Goal: Task Accomplishment & Management: Manage account settings

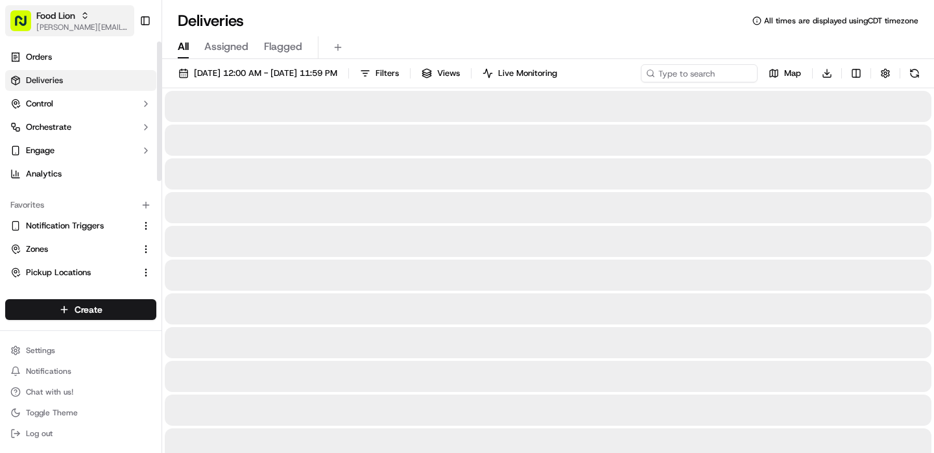
click at [57, 25] on span "[PERSON_NAME][EMAIL_ADDRESS][DOMAIN_NAME]" at bounding box center [82, 27] width 93 height 10
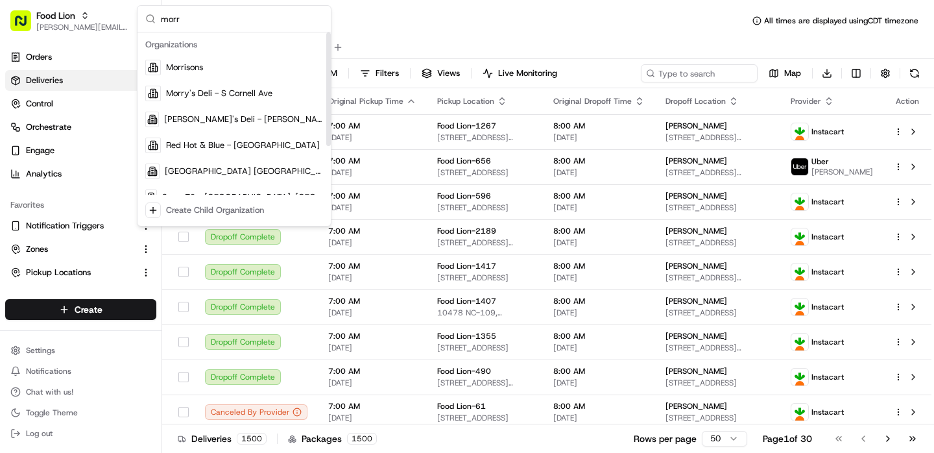
type input "morr"
click at [175, 52] on div "Organizations" at bounding box center [234, 44] width 188 height 19
click at [180, 61] on div "Morrisons" at bounding box center [234, 67] width 188 height 26
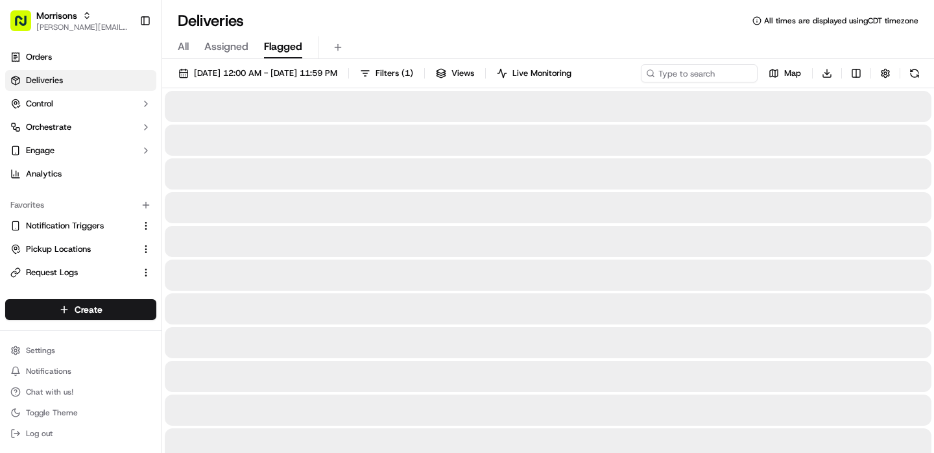
click at [275, 55] on button "Flagged" at bounding box center [283, 47] width 38 height 22
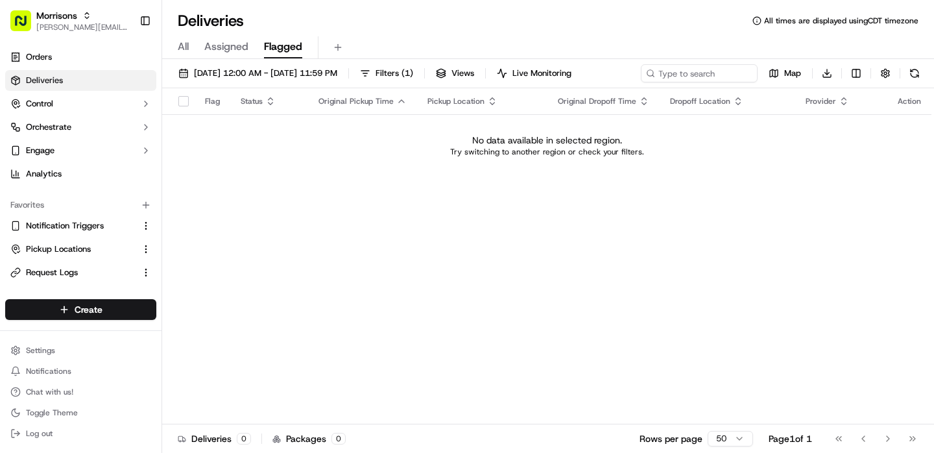
click at [239, 49] on span "Assigned" at bounding box center [226, 47] width 44 height 16
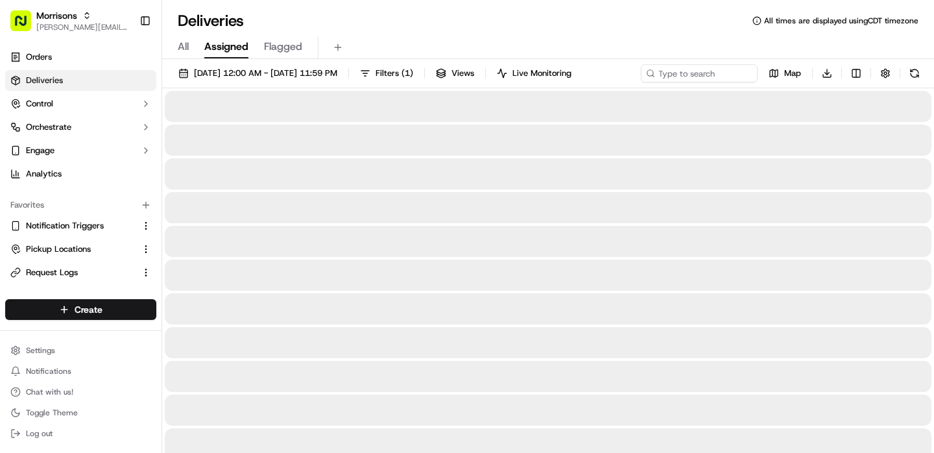
click at [168, 56] on div "All Assigned Flagged" at bounding box center [548, 47] width 772 height 23
click at [184, 52] on span "All" at bounding box center [183, 47] width 11 height 16
click at [244, 86] on div "09/15/2025 12:00 AM - 09/15/2025 11:59 PM Filters Views Live Monitoring Map Dow…" at bounding box center [548, 76] width 772 height 24
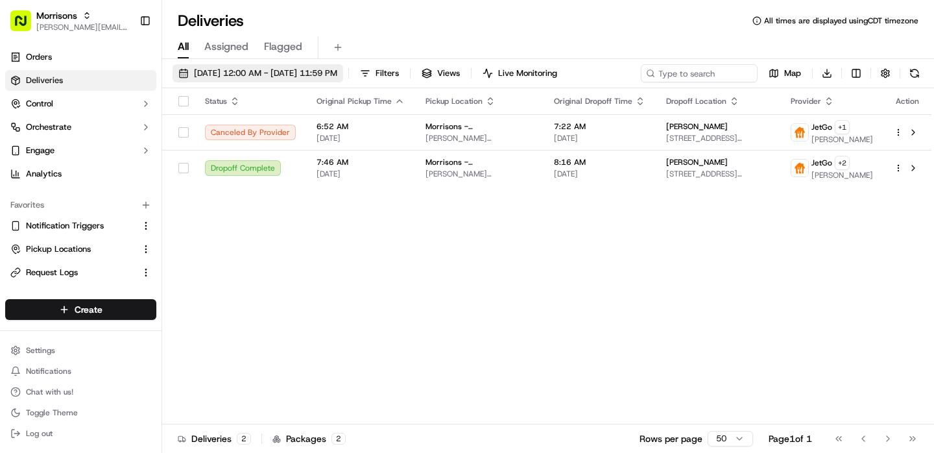
click at [248, 69] on span "09/15/2025 12:00 AM - 09/15/2025 11:59 PM" at bounding box center [265, 73] width 143 height 12
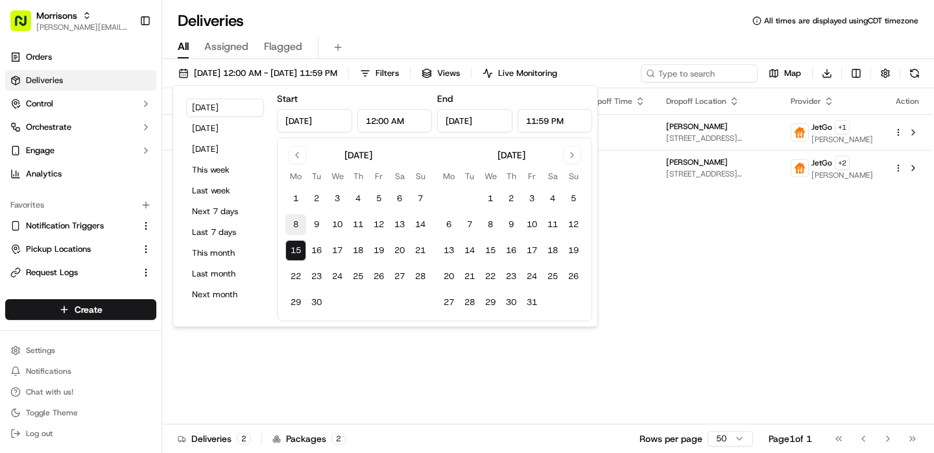
click at [301, 221] on button "8" at bounding box center [295, 224] width 21 height 21
type input "Sep 8, 2025"
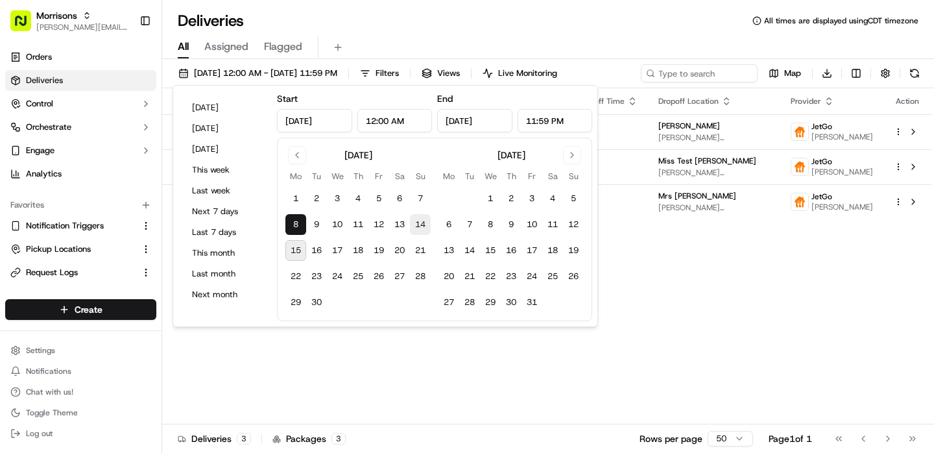
click at [422, 222] on button "14" at bounding box center [420, 224] width 21 height 21
type input "Sep 14, 2025"
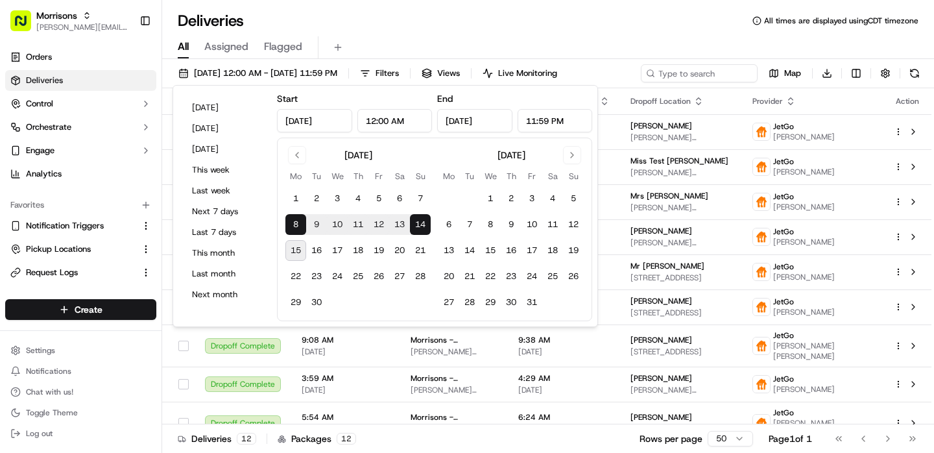
click at [516, 34] on div "All Assigned Flagged" at bounding box center [548, 45] width 772 height 28
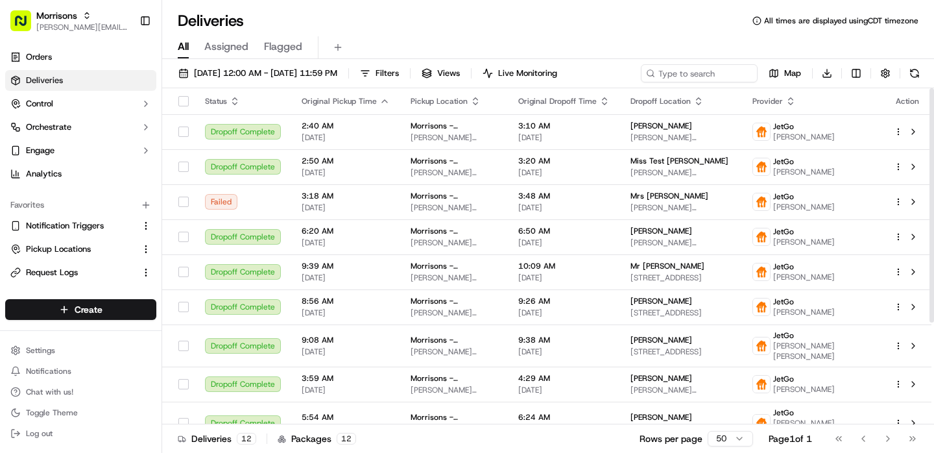
click at [379, 103] on icon "button" at bounding box center [384, 101] width 10 height 10
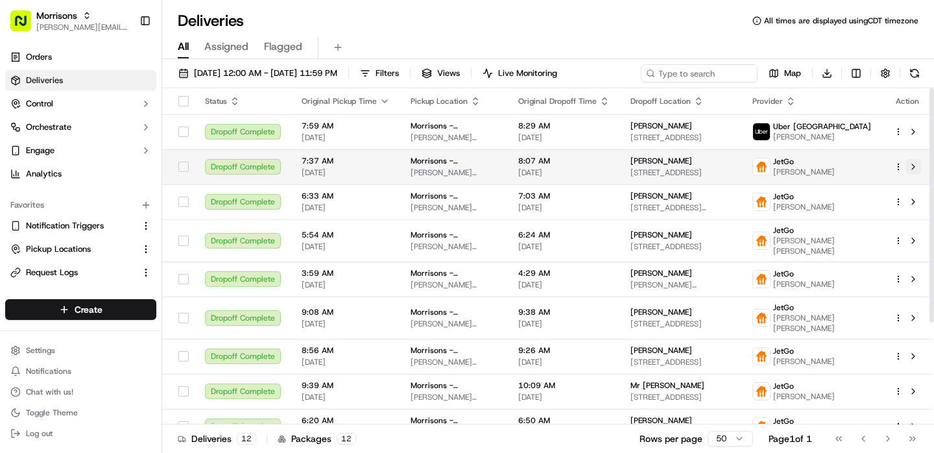
click at [911, 170] on button at bounding box center [913, 167] width 16 height 16
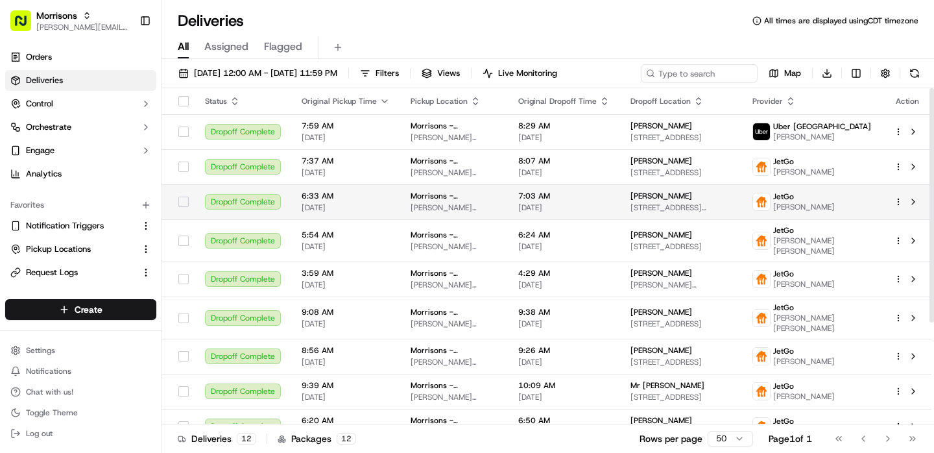
click at [363, 193] on span "6:33 AM" at bounding box center [346, 196] width 88 height 10
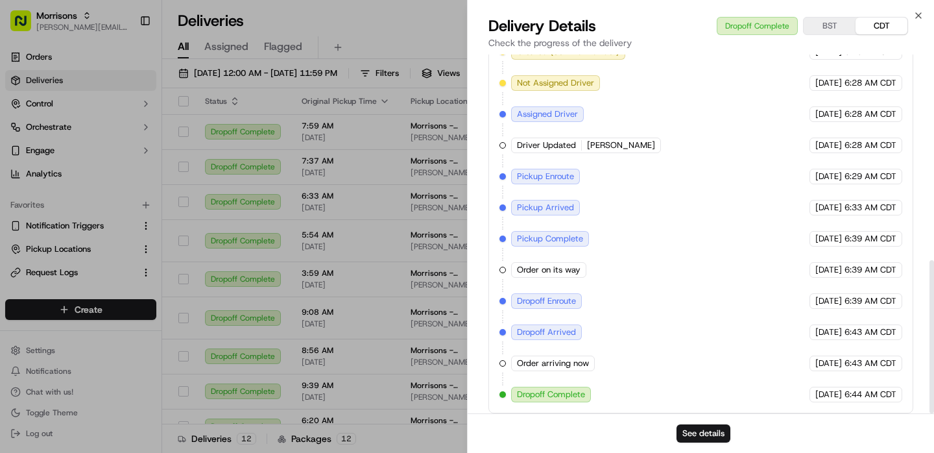
scroll to position [482, 0]
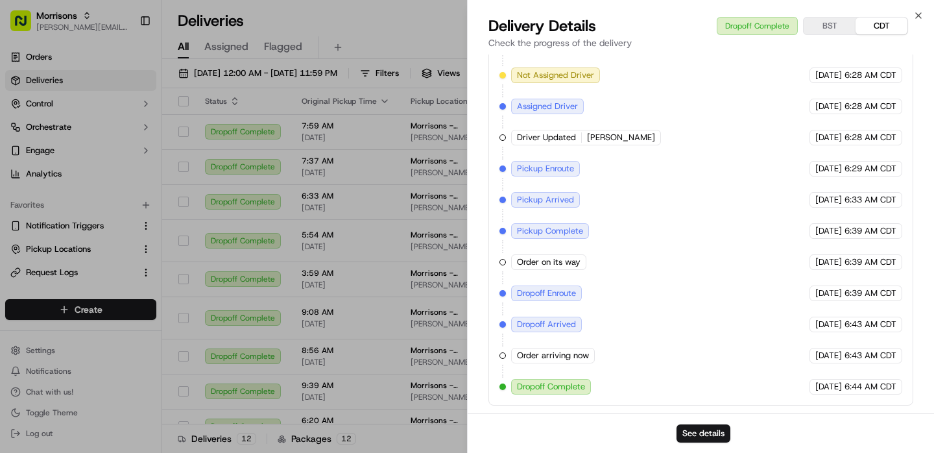
click at [625, 296] on div "Created (Sent To Provider) JetGo 09/14/2025 6:28 AM CDT Not Assigned Driver Jet…" at bounding box center [700, 215] width 403 height 358
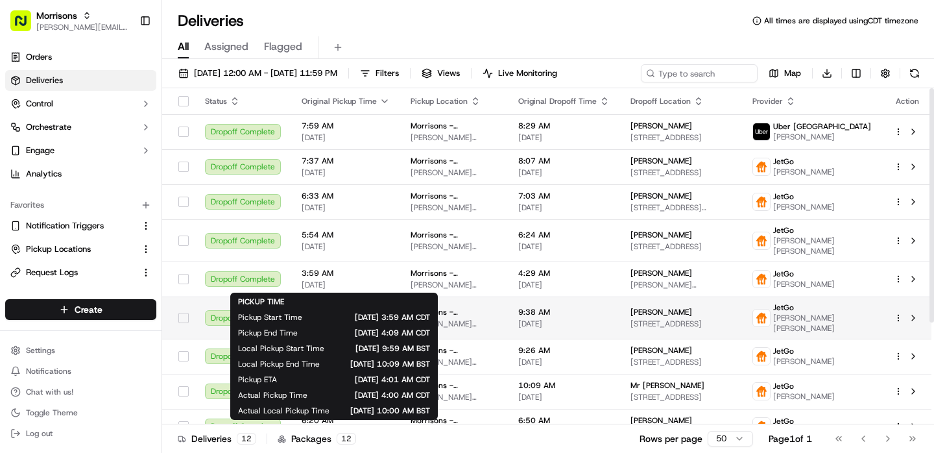
click at [523, 320] on span "09/11/2025" at bounding box center [563, 323] width 91 height 10
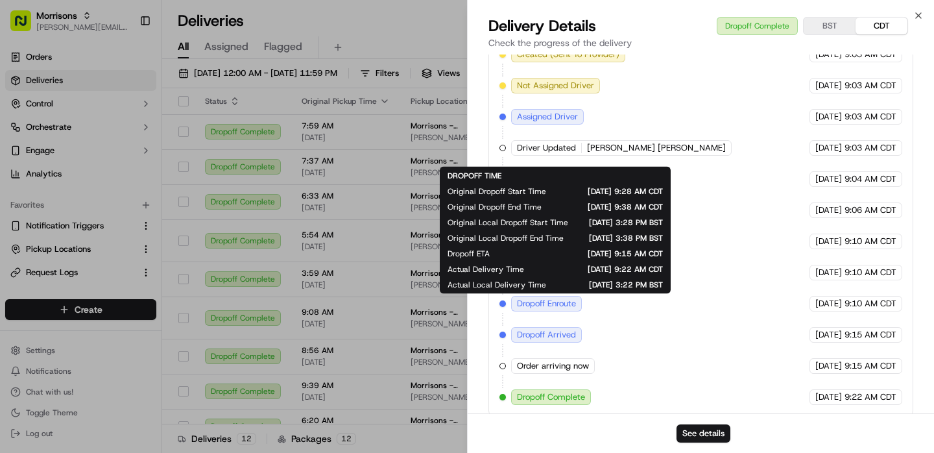
click at [751, 276] on div "Created (Sent To Provider) JetGo 09/11/2025 9:03 AM CDT Not Assigned Driver Jet…" at bounding box center [700, 226] width 403 height 358
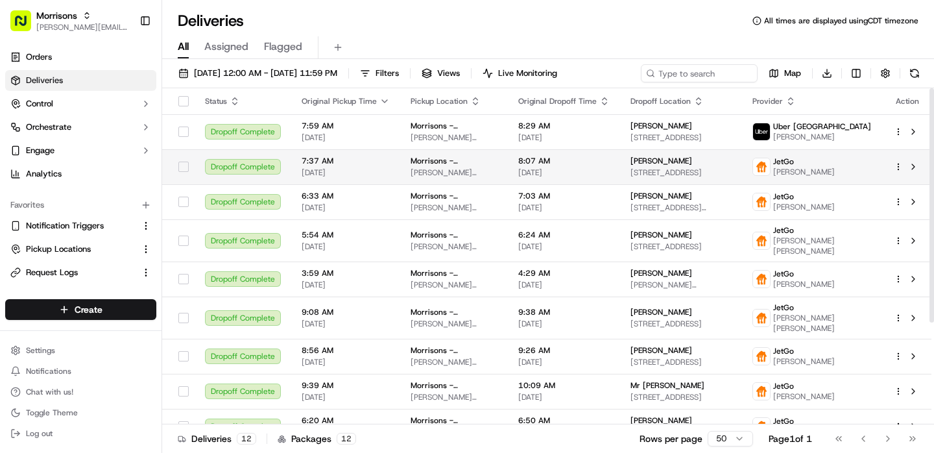
click at [370, 176] on span "[DATE]" at bounding box center [346, 172] width 88 height 10
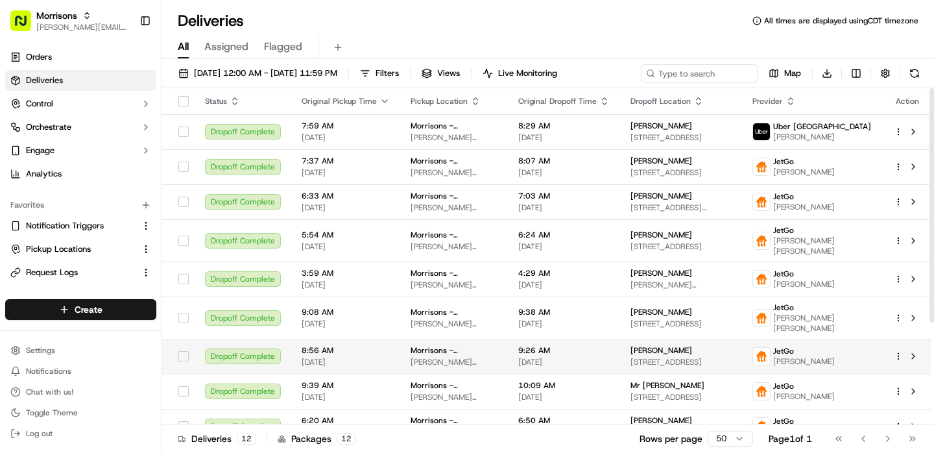
scroll to position [146, 0]
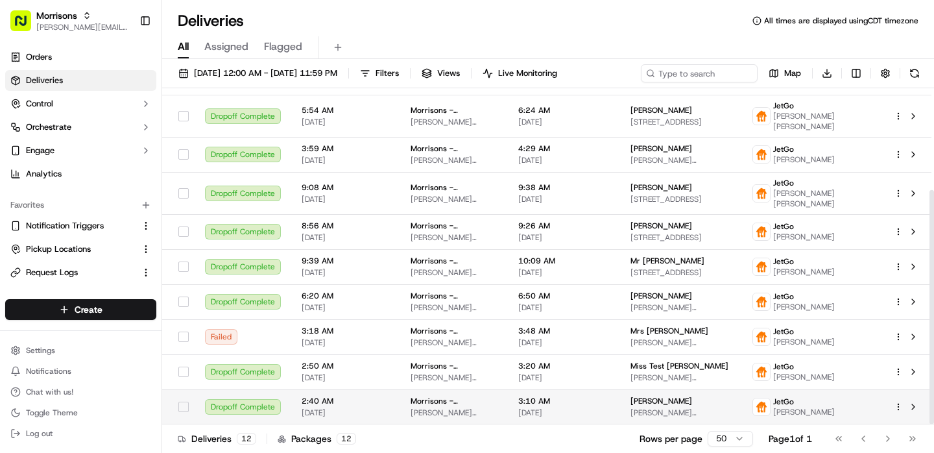
click at [361, 409] on span "09/08/2025" at bounding box center [346, 412] width 88 height 10
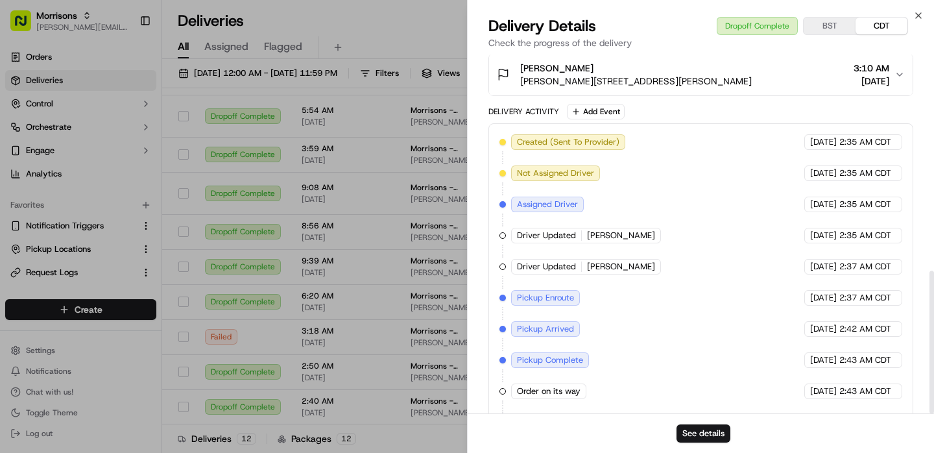
scroll to position [544, 0]
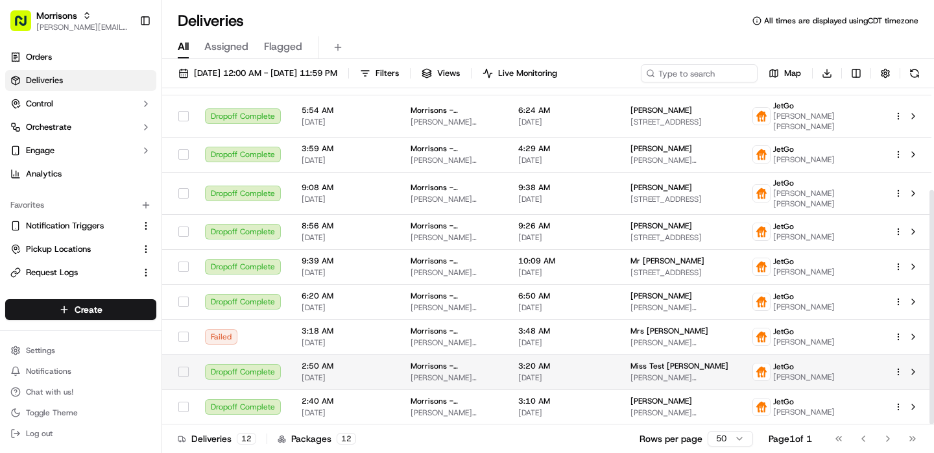
click at [332, 361] on span "2:50 AM" at bounding box center [346, 366] width 88 height 10
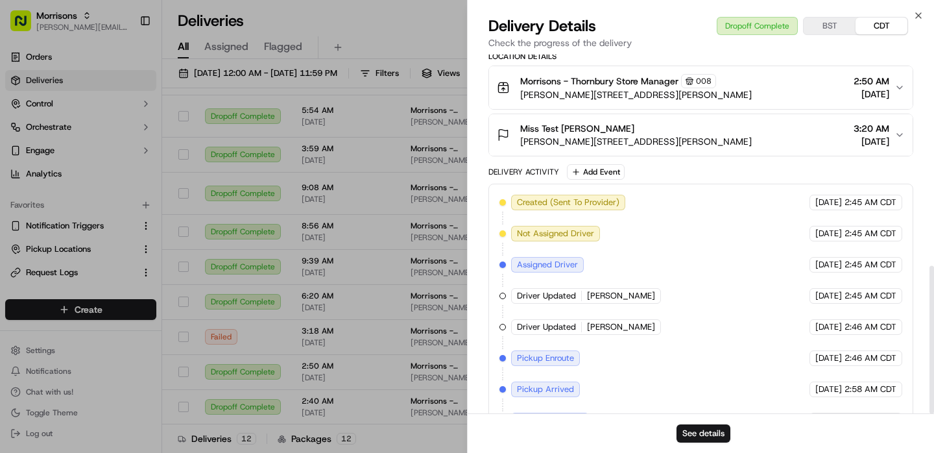
scroll to position [513, 0]
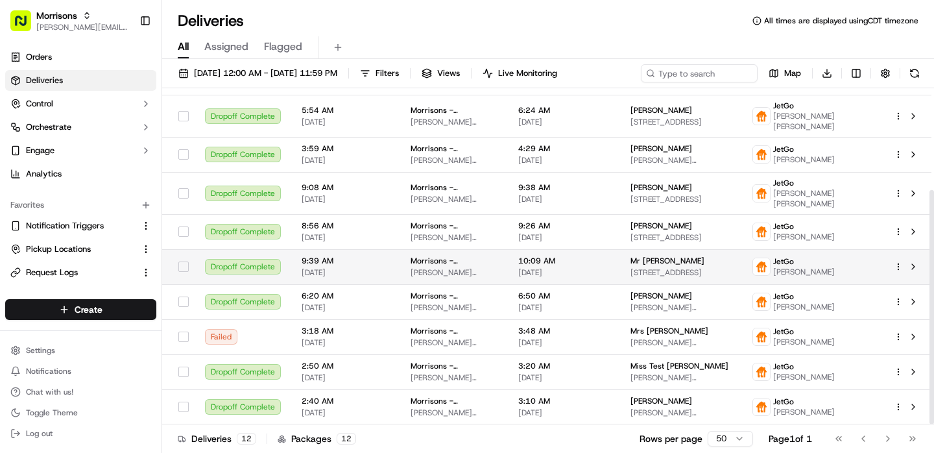
click at [277, 249] on td "Dropoff Complete" at bounding box center [243, 266] width 97 height 35
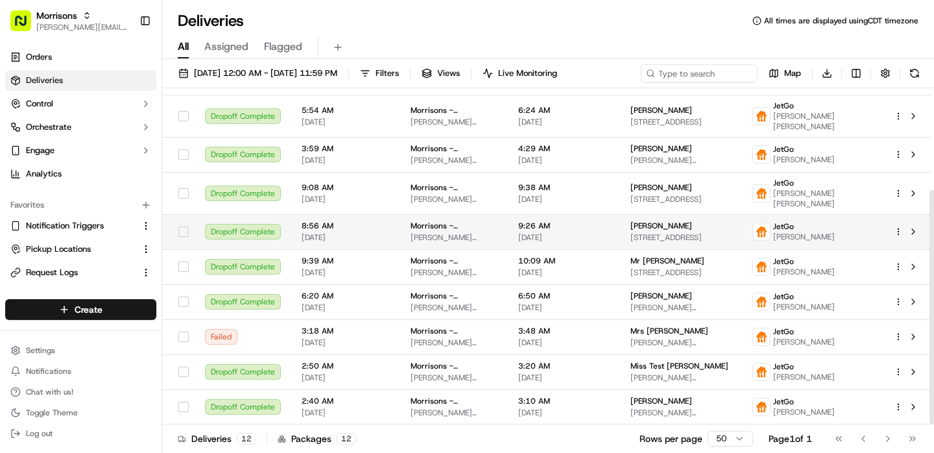
click at [262, 214] on td "Dropoff Complete" at bounding box center [243, 231] width 97 height 35
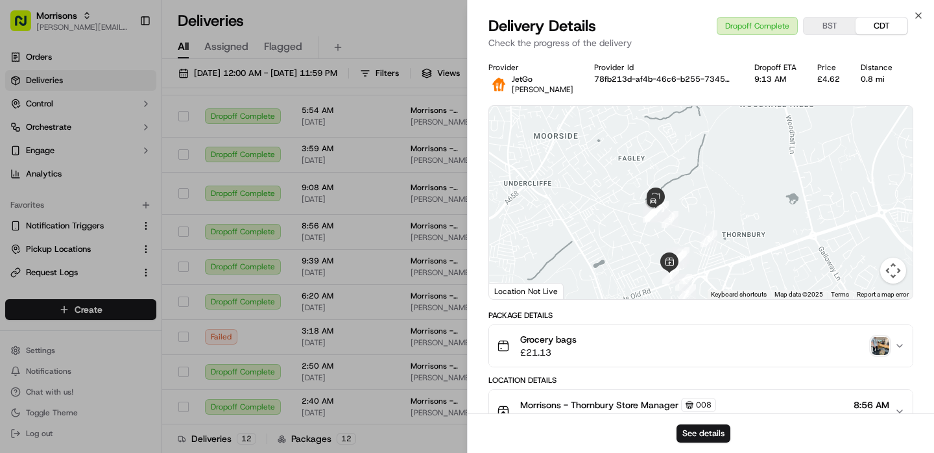
scroll to position [482, 0]
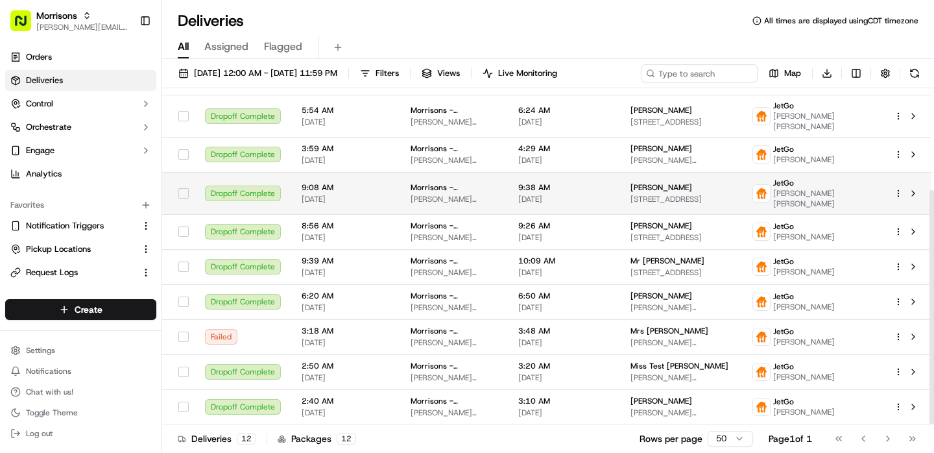
click at [283, 172] on td "Dropoff Complete" at bounding box center [243, 193] width 97 height 42
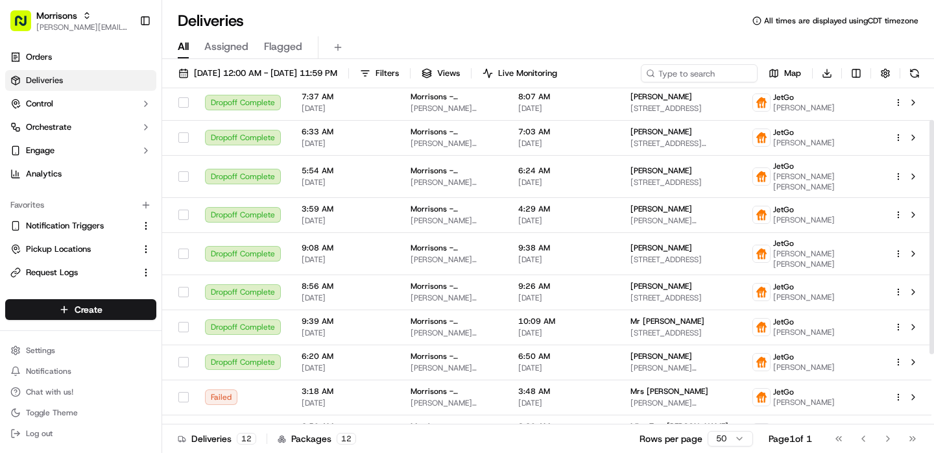
scroll to position [0, 0]
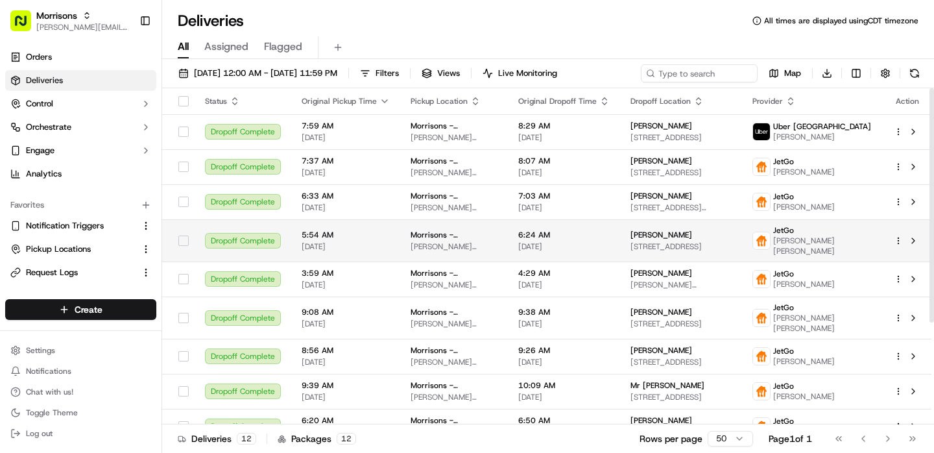
click at [269, 243] on div "Dropoff Complete" at bounding box center [243, 241] width 76 height 16
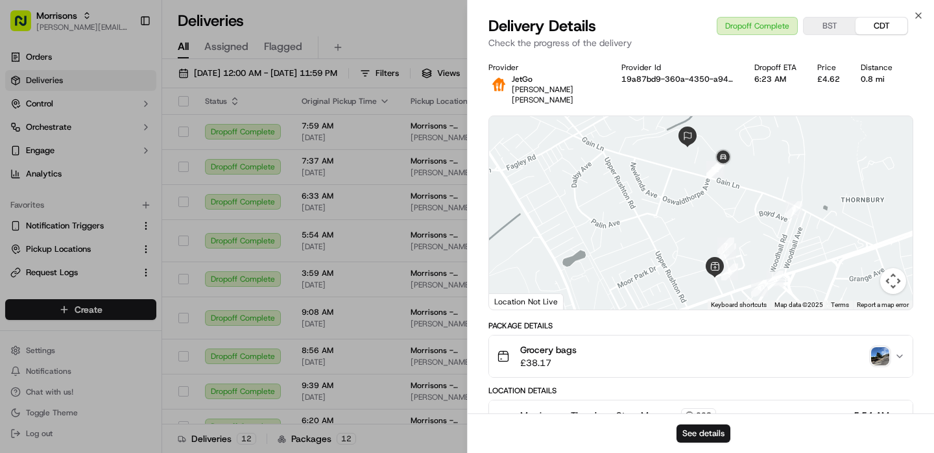
scroll to position [513, 0]
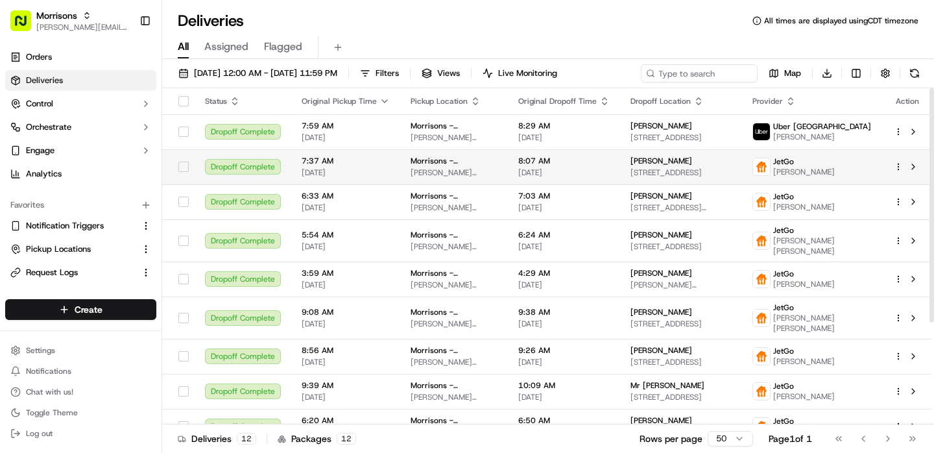
click at [377, 170] on span "[DATE]" at bounding box center [346, 172] width 88 height 10
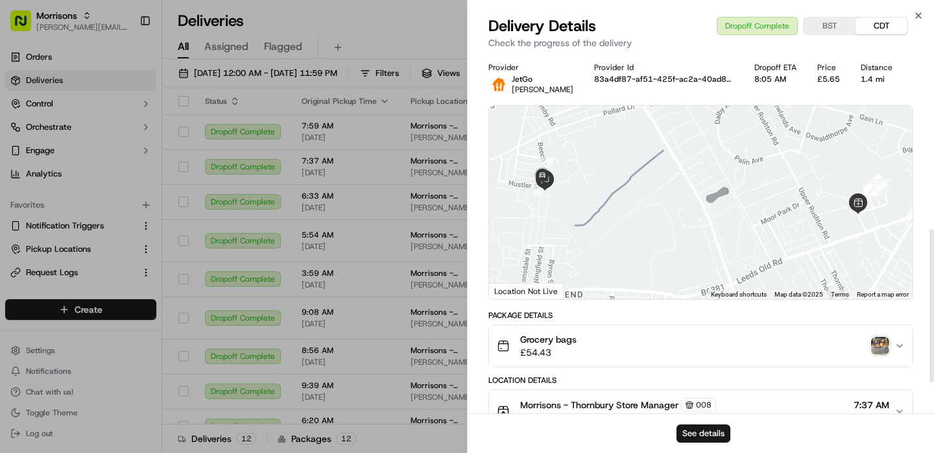
scroll to position [482, 0]
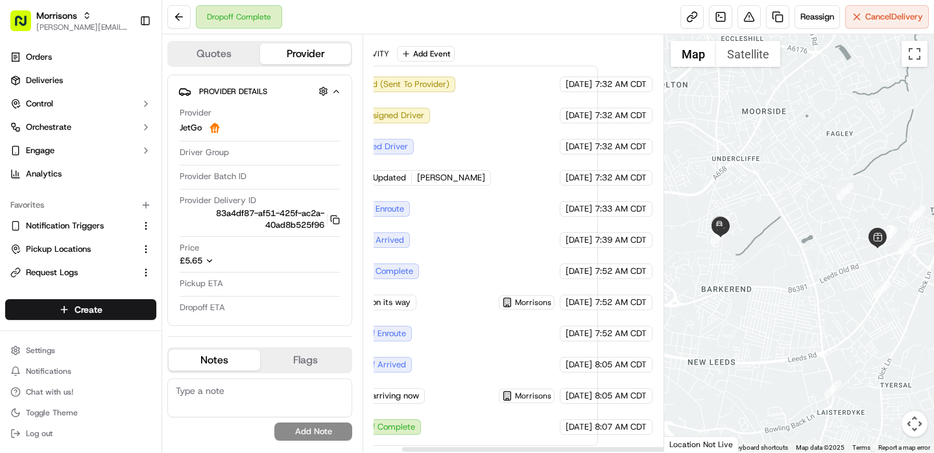
scroll to position [280, 0]
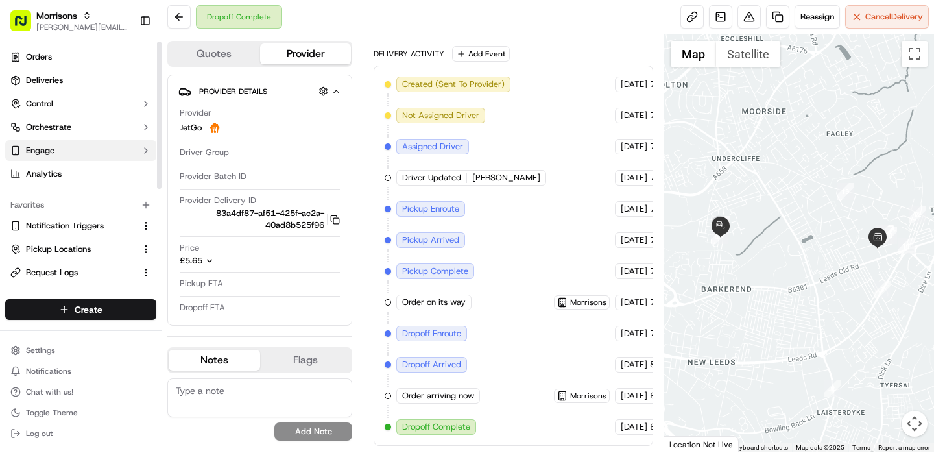
click at [55, 149] on button "Engage" at bounding box center [80, 150] width 151 height 21
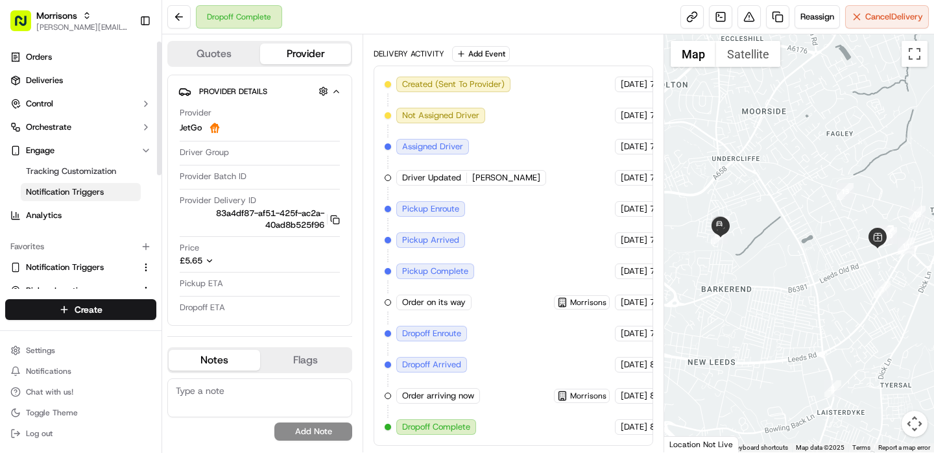
click at [74, 184] on link "Notification Triggers" at bounding box center [81, 192] width 120 height 18
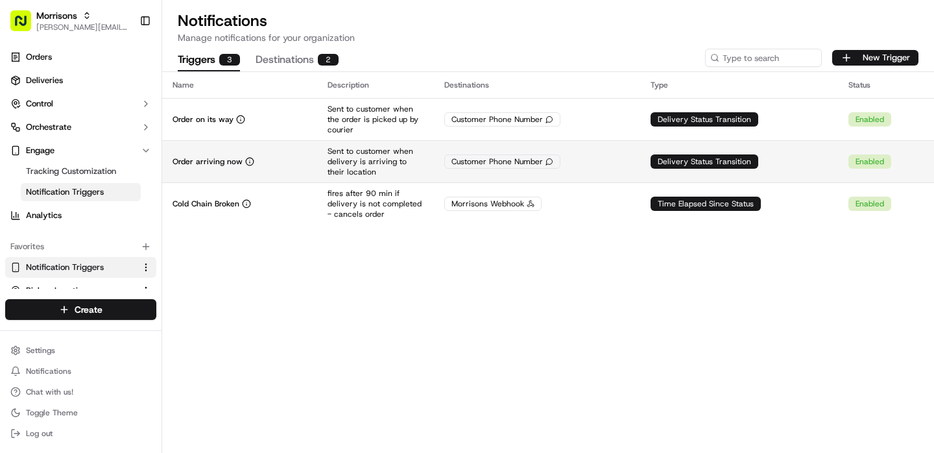
click at [279, 169] on td "Order arriving now" at bounding box center [239, 161] width 155 height 42
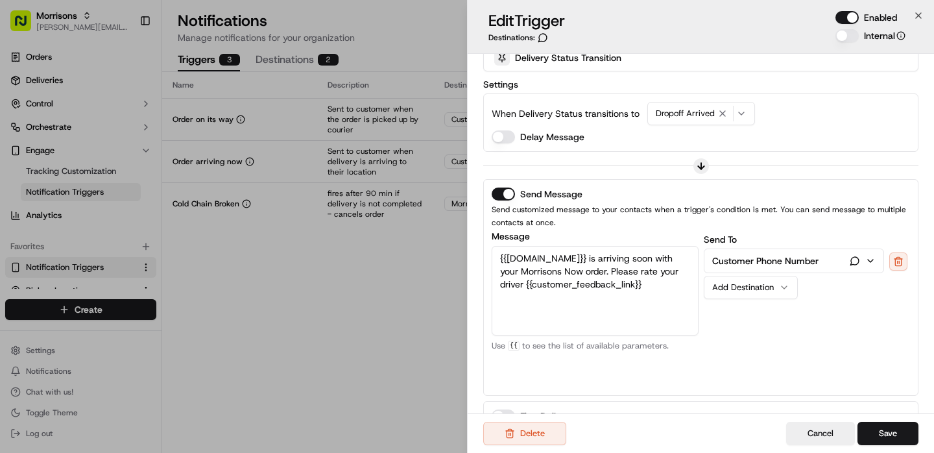
scroll to position [102, 0]
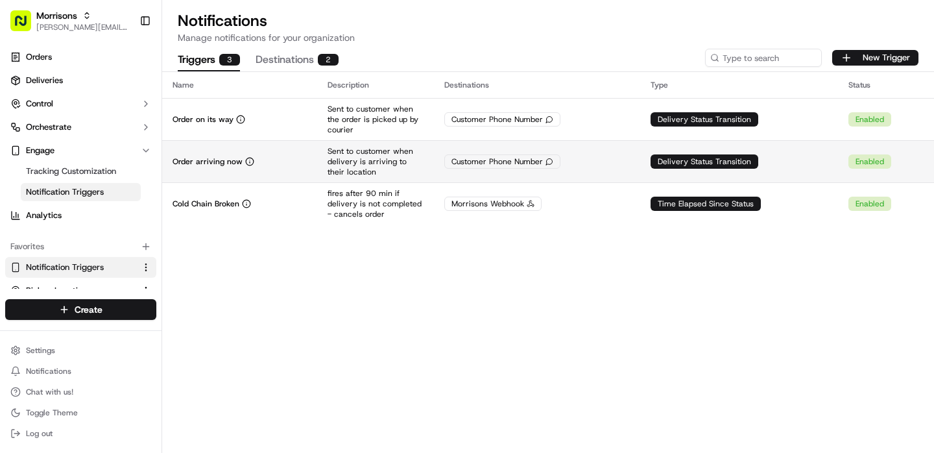
click at [293, 165] on div "Order arriving now" at bounding box center [240, 161] width 134 height 10
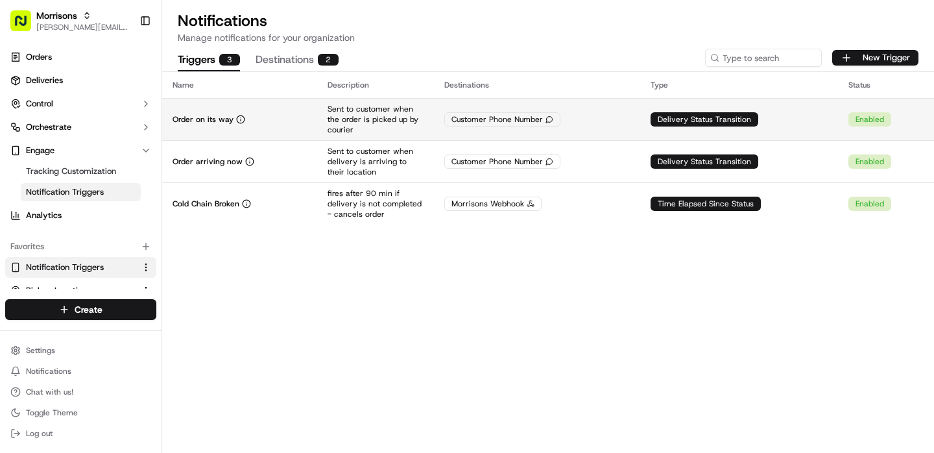
click at [280, 125] on td "Order on its way" at bounding box center [239, 119] width 155 height 42
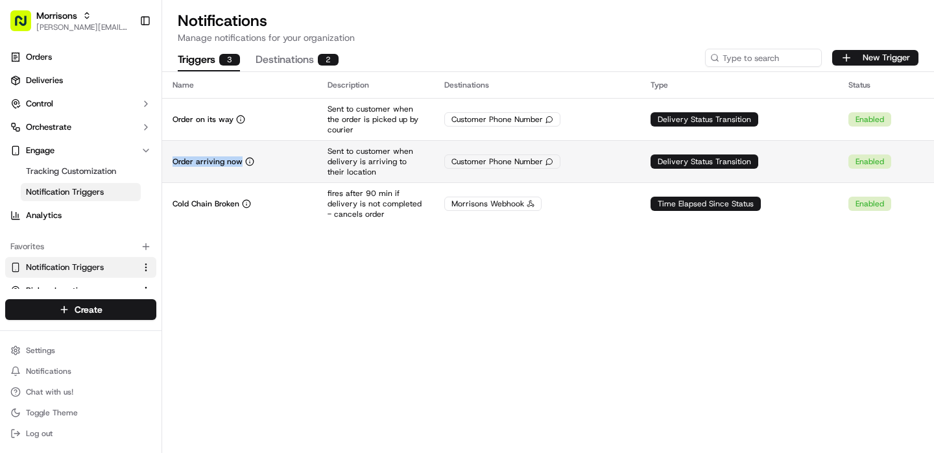
drag, startPoint x: 241, startPoint y: 163, endPoint x: 174, endPoint y: 160, distance: 66.2
click at [174, 160] on div "Order arriving now" at bounding box center [240, 161] width 134 height 10
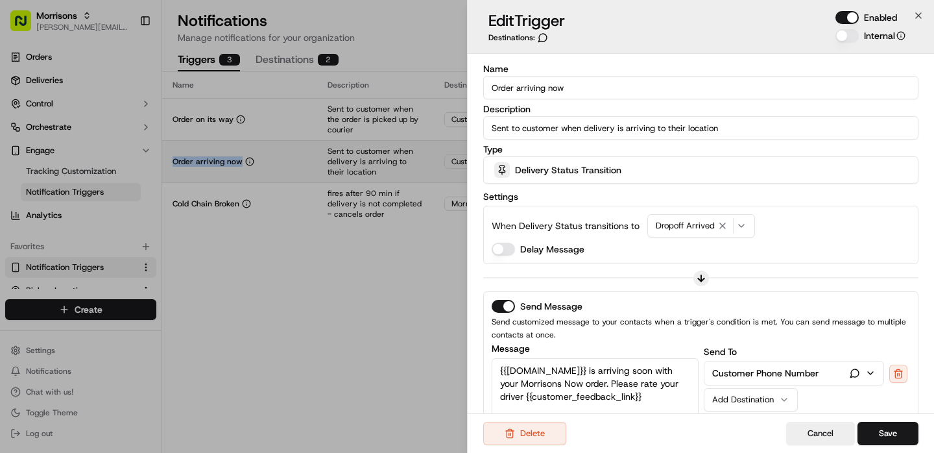
copy p "Order arriving now"
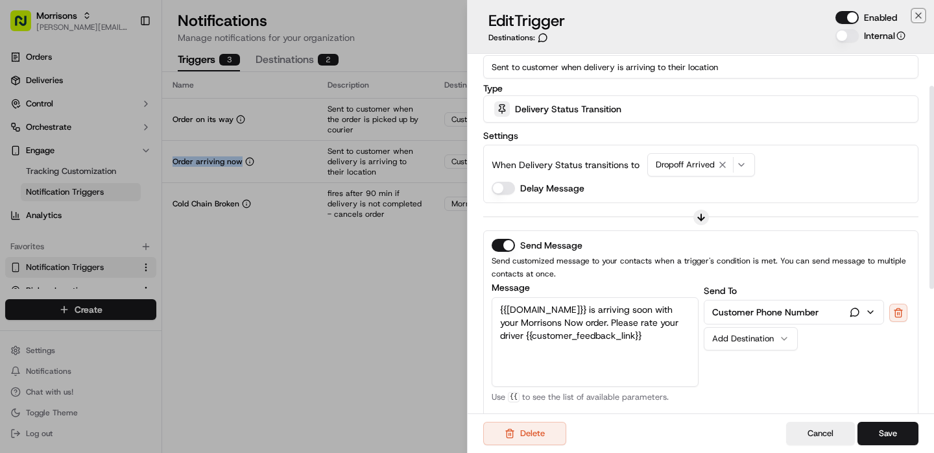
scroll to position [53, 0]
